Goal: Task Accomplishment & Management: Complete application form

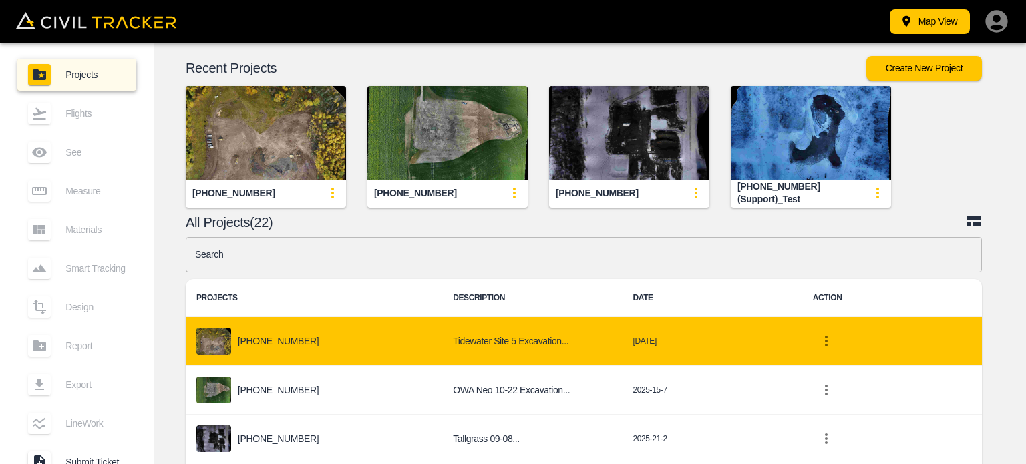
click at [367, 336] on div "[PHONE_NUMBER]" at bounding box center [313, 341] width 235 height 27
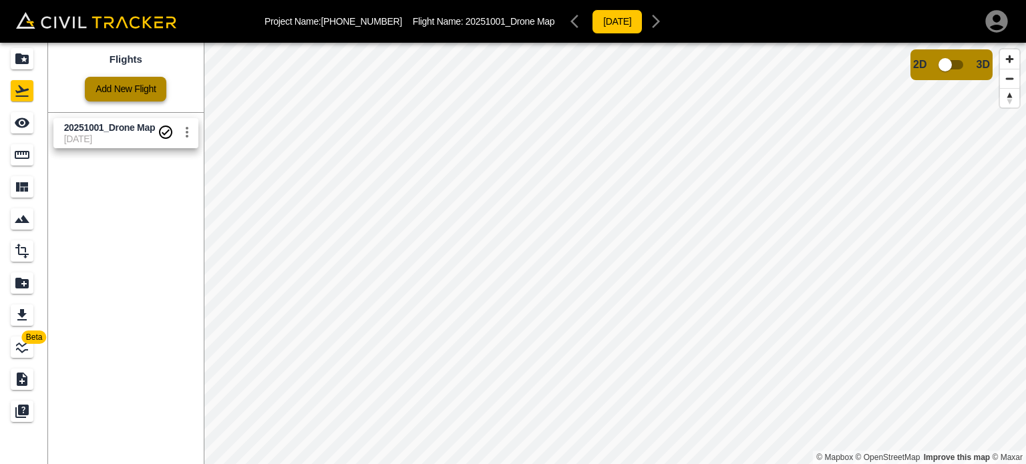
click at [128, 88] on link "Add New Flight" at bounding box center [126, 89] width 82 height 25
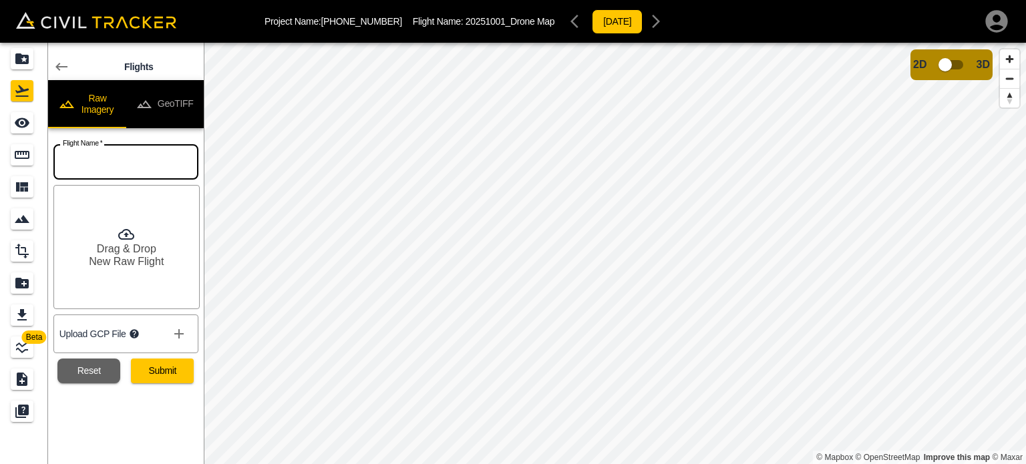
click at [142, 166] on input "text" at bounding box center [125, 161] width 145 height 35
type input "20251010"
click at [65, 69] on icon at bounding box center [61, 67] width 16 height 16
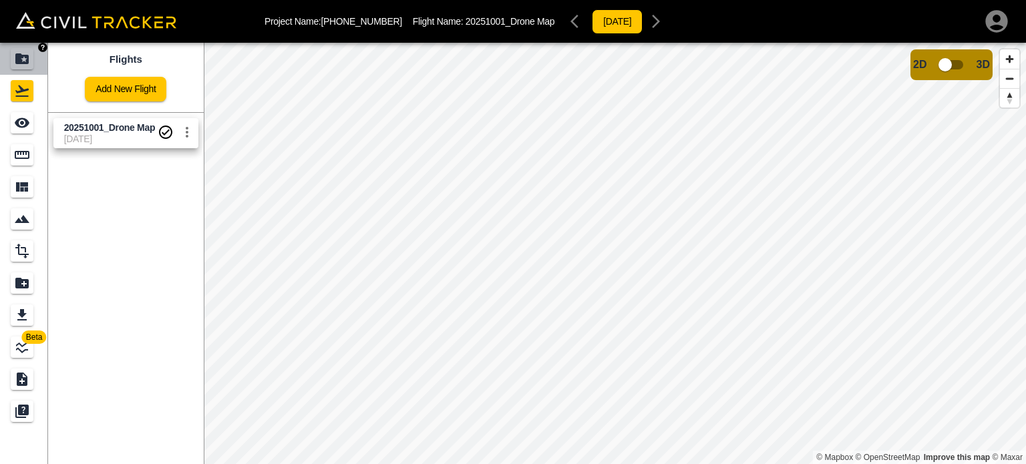
click at [27, 58] on icon "Projects" at bounding box center [21, 58] width 13 height 11
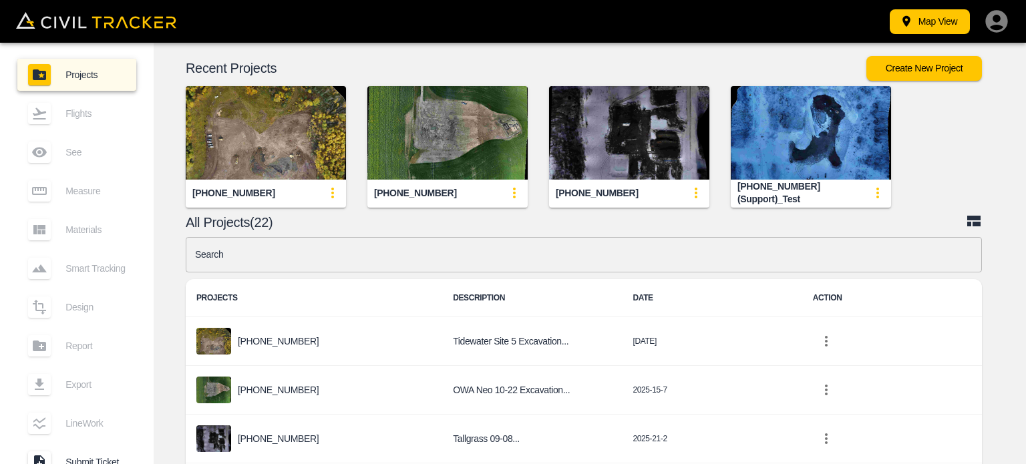
click at [329, 185] on icon "update-card-details" at bounding box center [333, 193] width 16 height 16
click at [282, 140] on div at bounding box center [513, 232] width 1026 height 464
click at [228, 145] on img "button" at bounding box center [266, 133] width 160 height 94
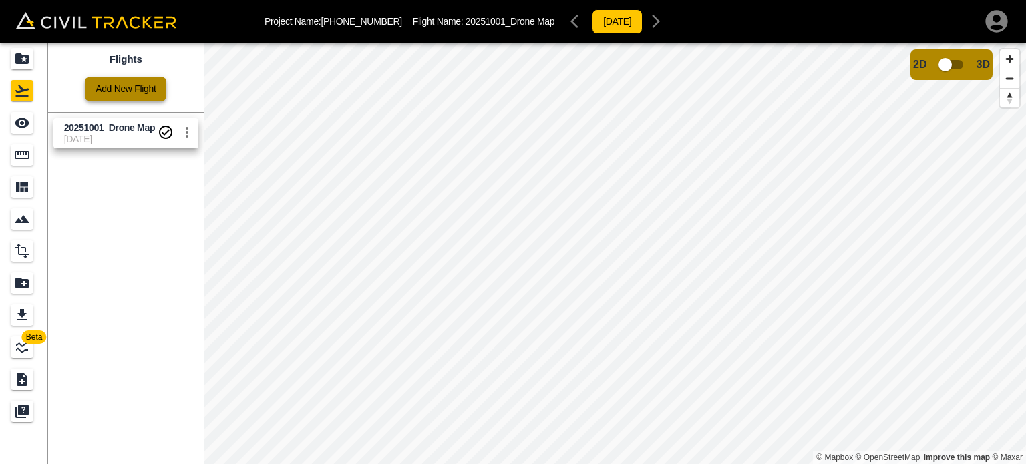
click at [125, 96] on link "Add New Flight" at bounding box center [126, 89] width 82 height 25
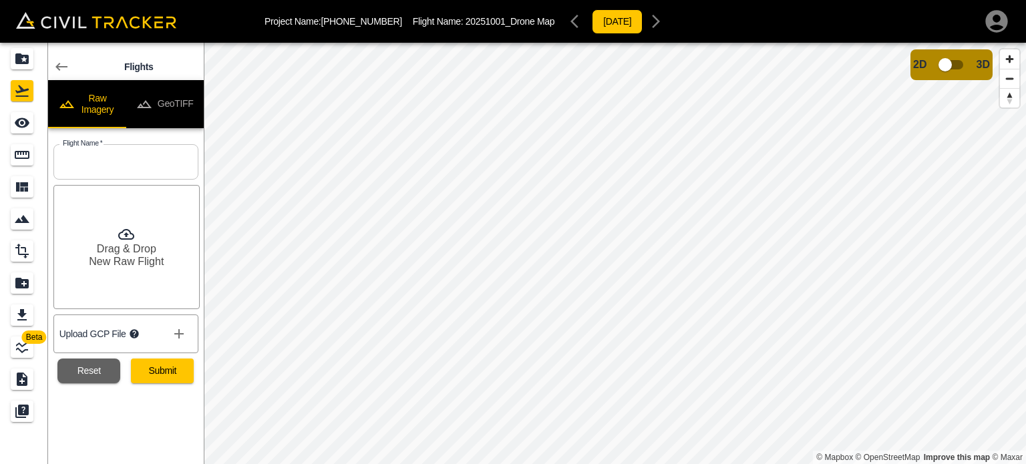
click at [55, 61] on icon at bounding box center [61, 67] width 16 height 16
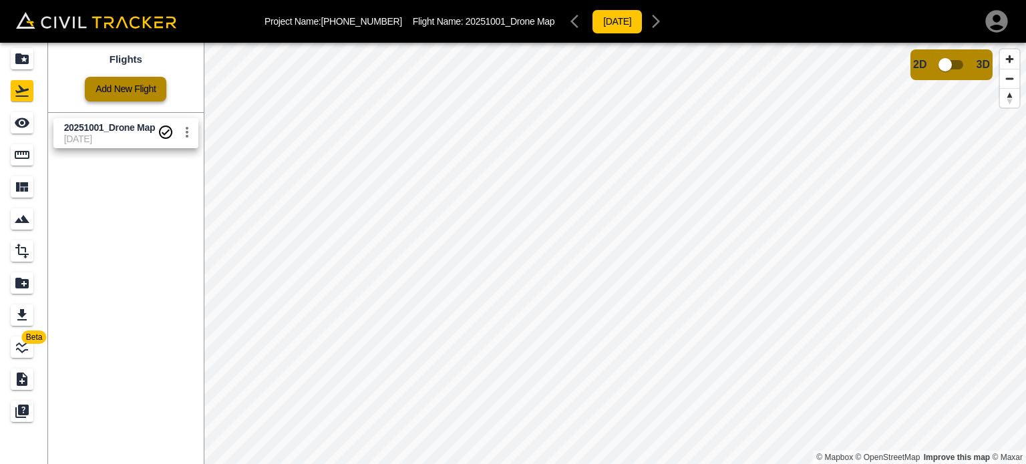
click at [130, 84] on link "Add New Flight" at bounding box center [126, 89] width 82 height 25
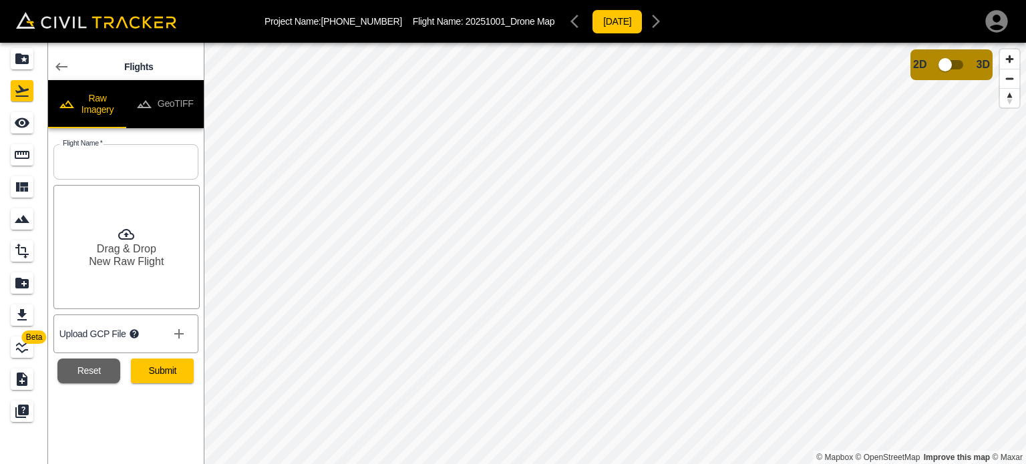
click at [104, 168] on input "text" at bounding box center [125, 161] width 145 height 35
type input "20251009_Drone Map"
click at [170, 336] on button "show more" at bounding box center [179, 334] width 27 height 27
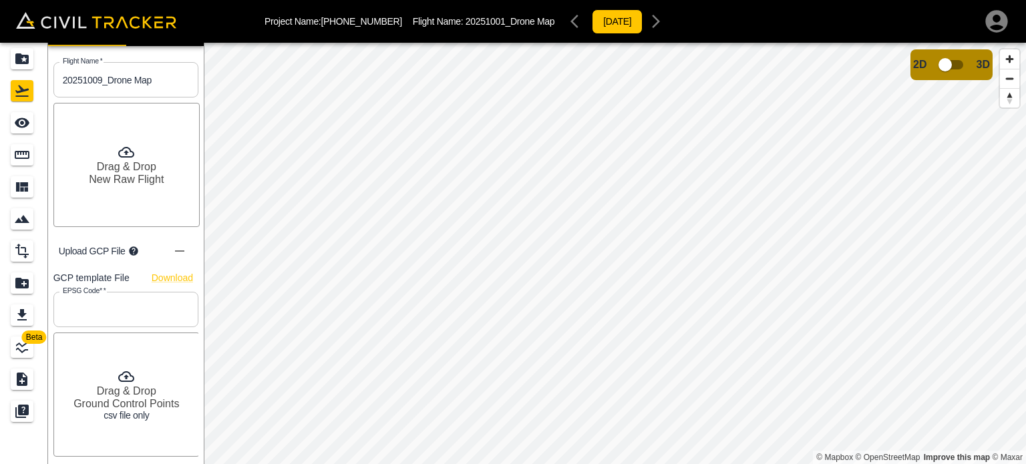
scroll to position [83, 0]
click at [132, 308] on input "text" at bounding box center [125, 308] width 145 height 35
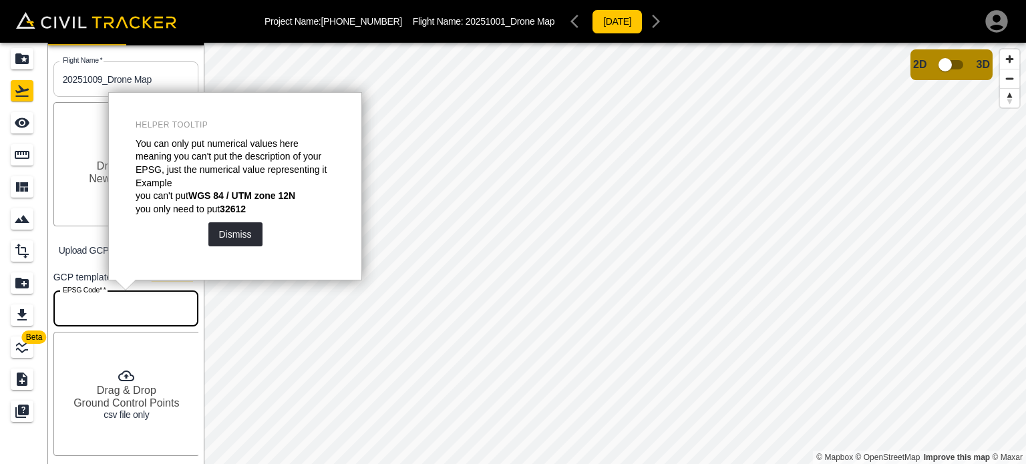
click at [112, 307] on input "text" at bounding box center [125, 308] width 145 height 35
type input "4236"
click at [62, 257] on div "Upload GCP File" at bounding box center [125, 250] width 145 height 37
click at [111, 374] on div "Drag & Drop Ground Control Points csv file only" at bounding box center [126, 394] width 146 height 124
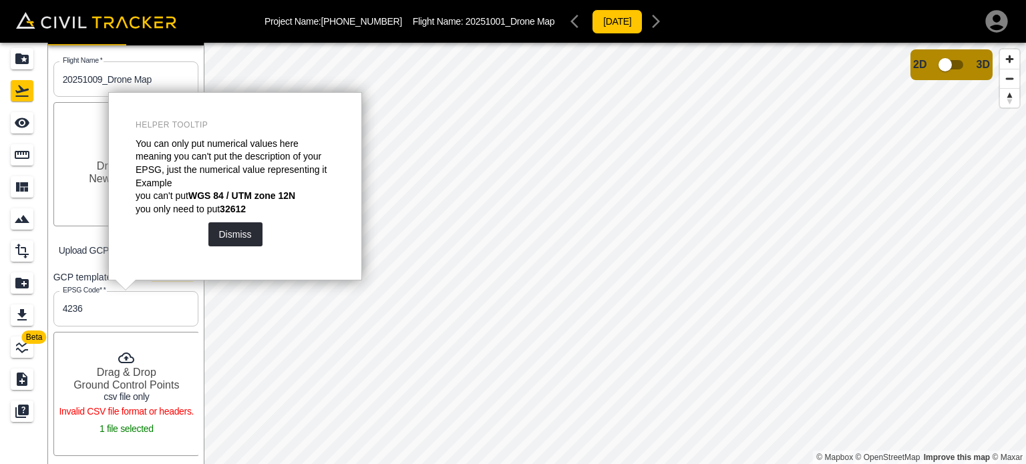
click at [96, 313] on input "4236" at bounding box center [125, 308] width 145 height 35
click at [134, 385] on h6 "Ground Control Points" at bounding box center [126, 385] width 106 height 13
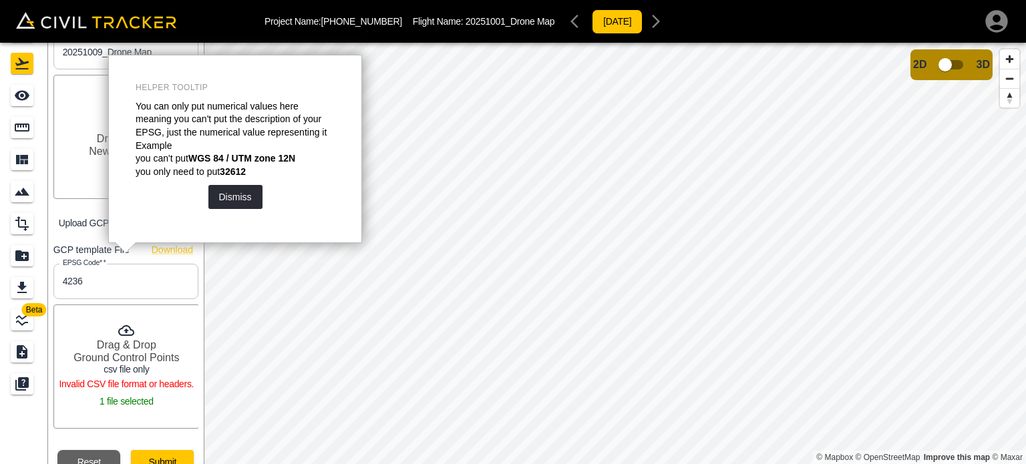
scroll to position [43, 0]
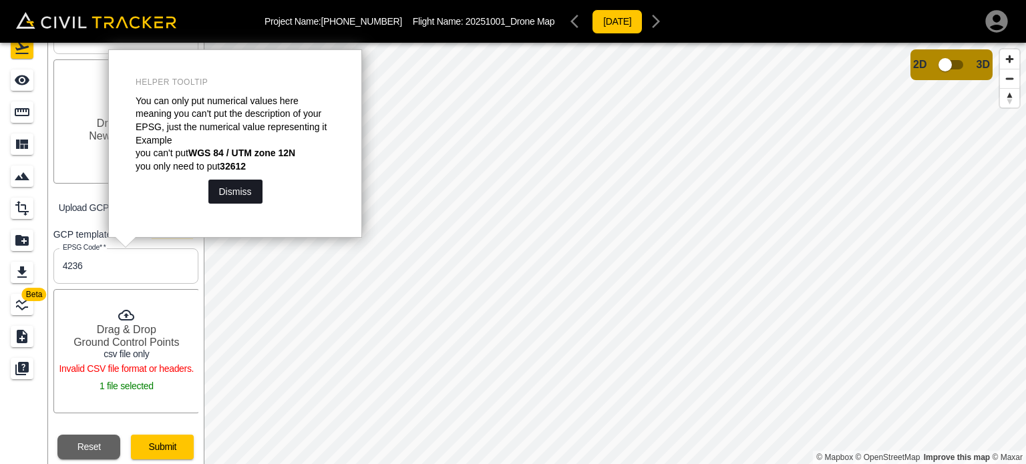
click at [250, 196] on button "Dismiss" at bounding box center [235, 192] width 54 height 24
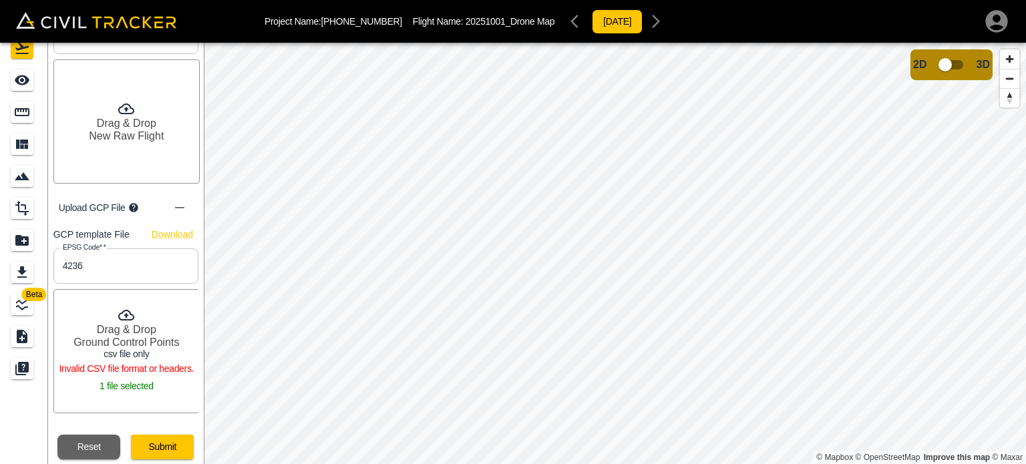
click at [96, 299] on div "Drag & Drop Ground Control Points csv file only Invalid CSV file format or head…" at bounding box center [126, 351] width 146 height 124
click at [142, 360] on p "Invalid CSV file format or headers." at bounding box center [126, 368] width 142 height 17
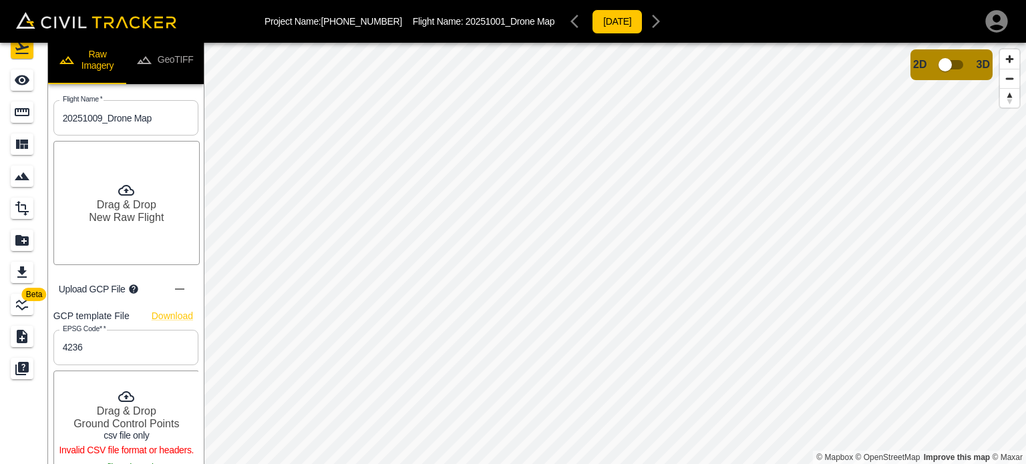
scroll to position [0, 0]
click at [147, 210] on h6 "Drag & Drop" at bounding box center [126, 206] width 59 height 13
click at [152, 180] on div "Drag & Drop New Raw Flight" at bounding box center [126, 204] width 146 height 124
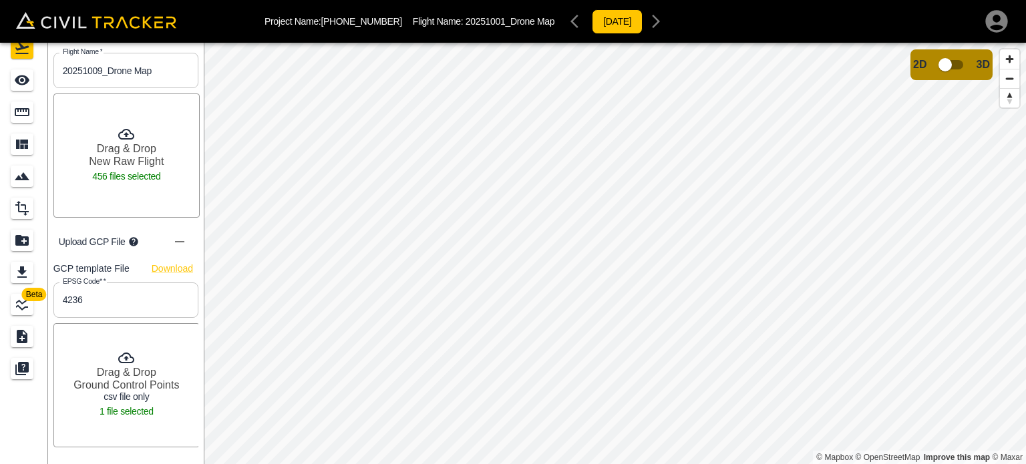
scroll to position [83, 0]
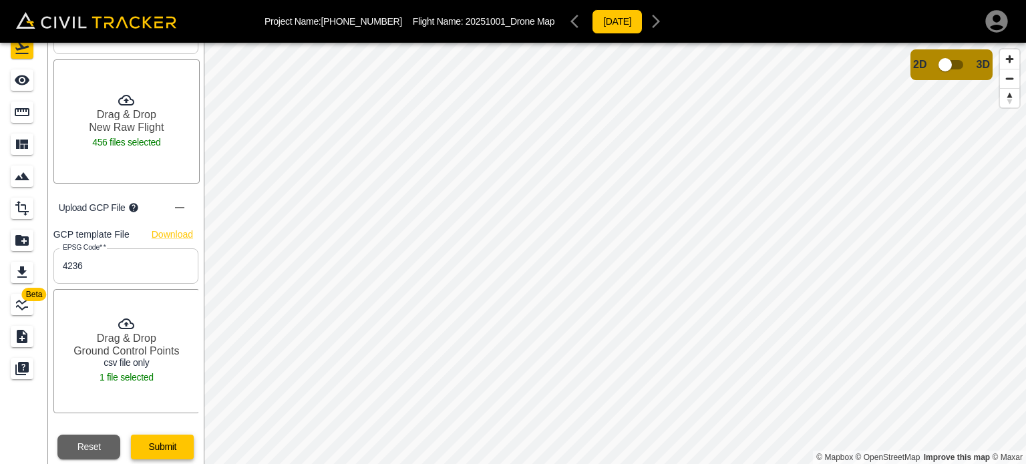
click at [174, 452] on button "Submit" at bounding box center [162, 447] width 63 height 25
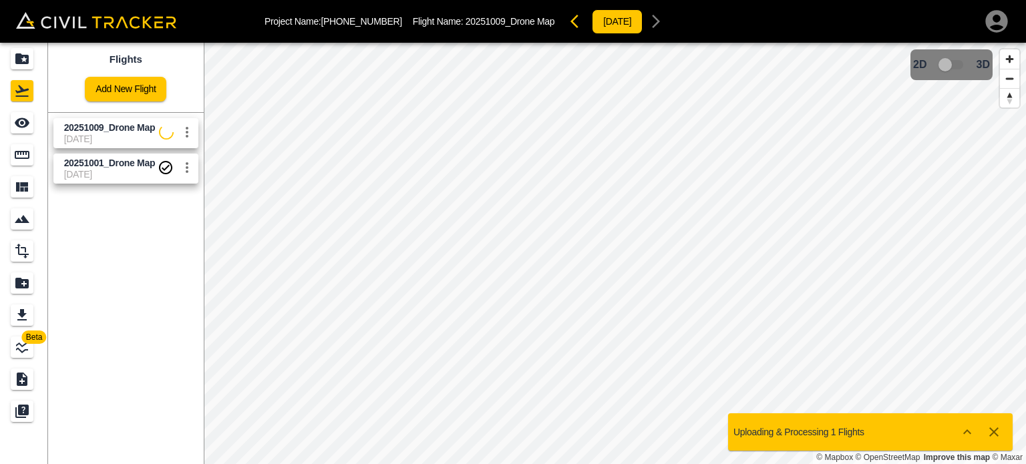
click at [963, 432] on icon "Show more" at bounding box center [967, 432] width 16 height 16
click at [973, 430] on icon "Show more" at bounding box center [967, 432] width 16 height 16
click at [140, 142] on span "[DATE]" at bounding box center [111, 139] width 95 height 11
click at [145, 140] on span "[DATE]" at bounding box center [111, 139] width 95 height 11
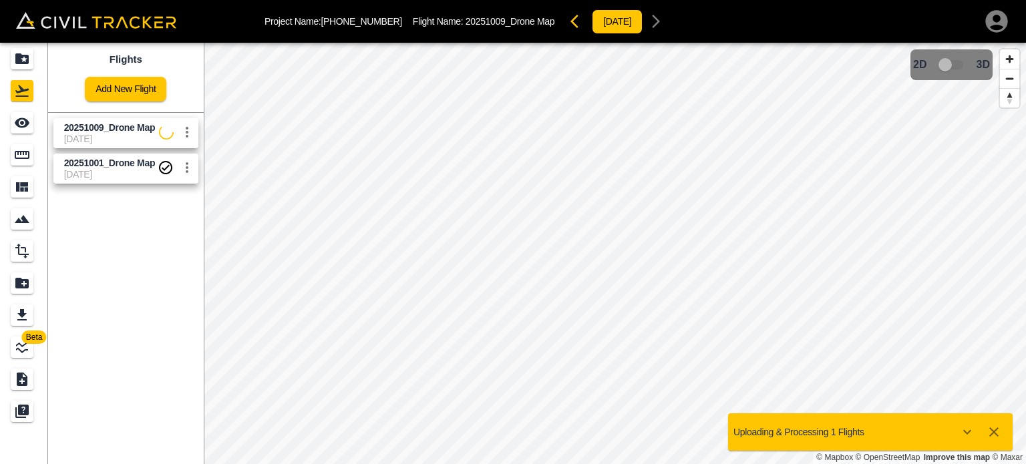
click at [145, 140] on span "[DATE]" at bounding box center [111, 139] width 95 height 11
click at [182, 136] on icon "settings" at bounding box center [187, 132] width 16 height 16
click at [113, 128] on div at bounding box center [513, 232] width 1026 height 464
click at [113, 128] on div "Edit Delete Update Date" at bounding box center [513, 232] width 1026 height 464
click at [113, 128] on span "20251009_Drone Map" at bounding box center [109, 127] width 91 height 11
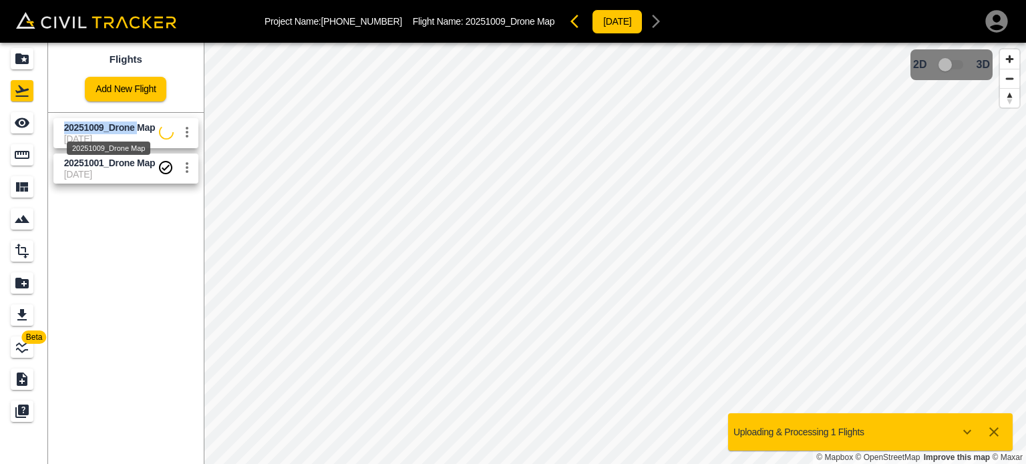
click at [113, 128] on span "20251009_Drone Map" at bounding box center [109, 127] width 91 height 11
click at [98, 133] on div "20251009_Drone Map" at bounding box center [108, 144] width 86 height 24
click at [967, 430] on icon "Show more" at bounding box center [967, 432] width 16 height 16
click at [967, 430] on icon "Show more" at bounding box center [967, 432] width 8 height 5
click at [958, 428] on button "Show more" at bounding box center [967, 432] width 27 height 27
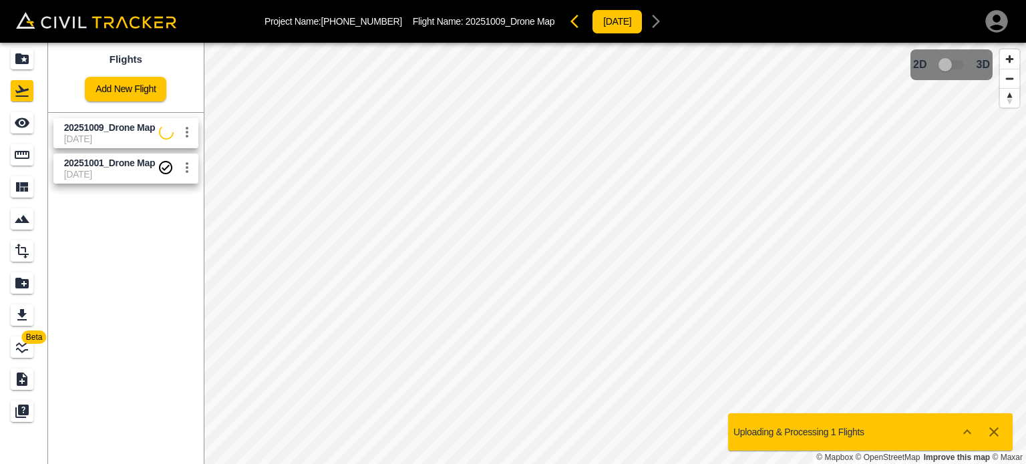
click at [958, 428] on button "Show more" at bounding box center [967, 432] width 27 height 27
click at [867, 431] on div "Uploading & Processing 1 Flights" at bounding box center [870, 432] width 285 height 37
click at [967, 438] on icon "Show more" at bounding box center [967, 432] width 16 height 16
click at [891, 424] on div "Uploading & Processing 1 Flights" at bounding box center [870, 432] width 285 height 37
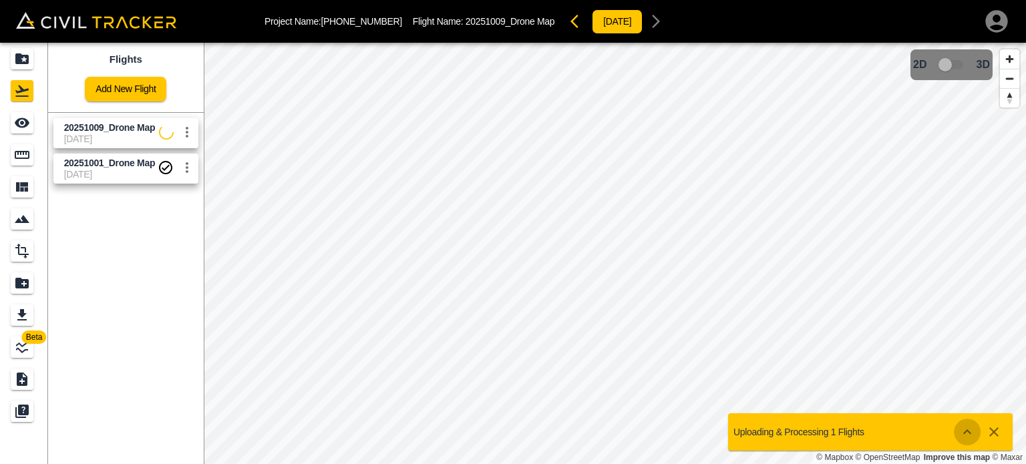
click at [963, 429] on icon "Show more" at bounding box center [967, 432] width 16 height 16
